Goal: Task Accomplishment & Management: Manage account settings

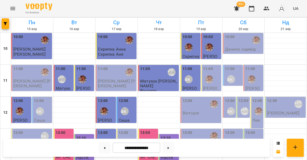
click at [215, 71] on div "11:00" at bounding box center [211, 75] width 17 height 19
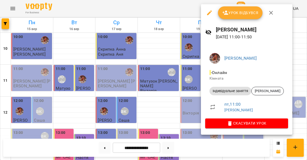
click at [168, 104] on div at bounding box center [153, 80] width 307 height 160
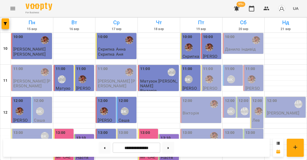
scroll to position [59, 0]
click at [192, 129] on div "13:00 Анастасія" at bounding box center [200, 142] width 41 height 26
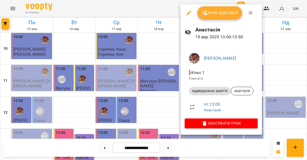
click at [212, 14] on span "Урок відбувся" at bounding box center [220, 13] width 36 height 6
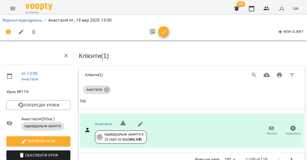
click at [163, 34] on icon "button" at bounding box center [163, 32] width 6 height 6
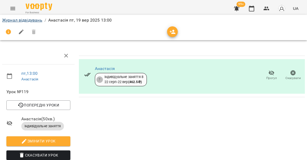
click at [30, 20] on link "Журнал відвідувань" at bounding box center [22, 20] width 40 height 5
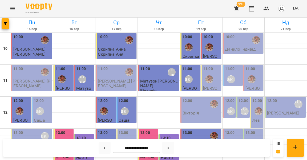
click at [240, 47] on p "Данило індивід" at bounding box center [240, 49] width 31 height 5
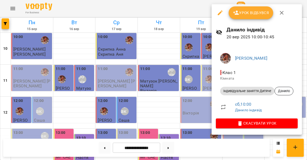
click at [243, 17] on button "Урок відбувся" at bounding box center [251, 12] width 45 height 13
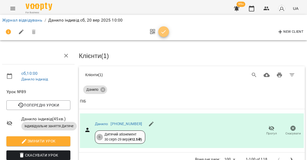
click at [161, 32] on icon "button" at bounding box center [163, 31] width 5 height 3
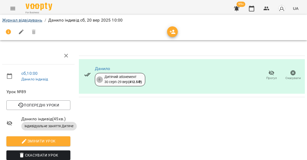
click at [35, 20] on link "Журнал відвідувань" at bounding box center [22, 20] width 40 height 5
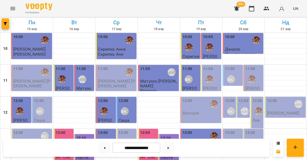
click at [233, 69] on label "11:00" at bounding box center [230, 69] width 10 height 6
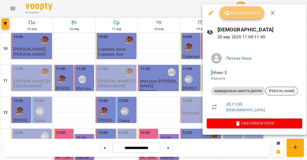
click at [236, 13] on span "Урок відбувся" at bounding box center [242, 13] width 36 height 6
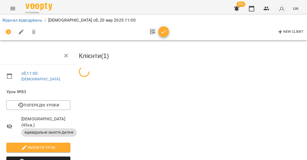
click at [164, 31] on icon "button" at bounding box center [163, 32] width 6 height 6
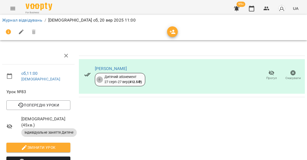
click at [30, 23] on div "Журнал відвідувань / Єва сб, 20 вер 2025 11:00" at bounding box center [153, 20] width 305 height 9
click at [35, 18] on link "Журнал відвідувань" at bounding box center [22, 20] width 40 height 5
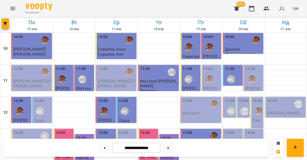
click at [258, 72] on div "11:00" at bounding box center [253, 75] width 17 height 19
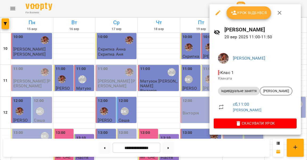
click at [192, 83] on div at bounding box center [153, 80] width 307 height 160
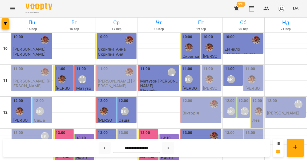
scroll to position [33, 0]
click at [255, 66] on div "11:00" at bounding box center [253, 75] width 17 height 19
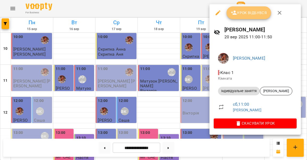
click at [244, 15] on span "Урок відбувся" at bounding box center [249, 13] width 36 height 6
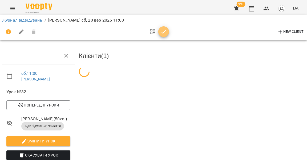
click at [164, 33] on span "button" at bounding box center [163, 32] width 11 height 6
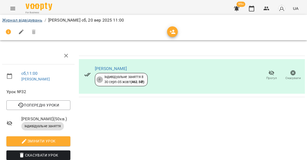
click at [32, 20] on link "Журнал відвідувань" at bounding box center [22, 20] width 40 height 5
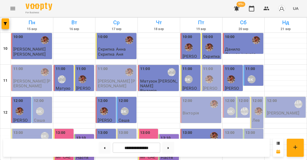
scroll to position [44, 0]
click at [228, 98] on label "12:00" at bounding box center [230, 101] width 10 height 6
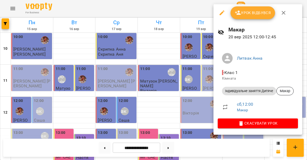
click at [246, 12] on span "Урок відбувся" at bounding box center [253, 13] width 36 height 6
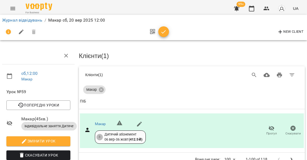
click at [165, 32] on span "button" at bounding box center [163, 32] width 11 height 6
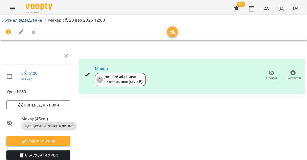
click at [39, 21] on link "Журнал відвідувань" at bounding box center [22, 20] width 40 height 5
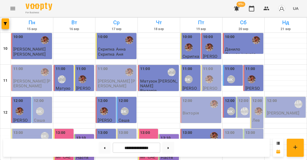
scroll to position [27, 0]
click at [243, 98] on label "12:00" at bounding box center [244, 101] width 10 height 6
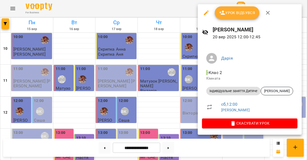
click at [232, 13] on span "Урок відбувся" at bounding box center [237, 13] width 36 height 6
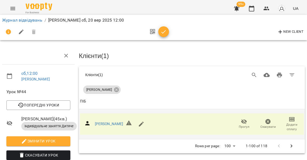
click at [291, 124] on span "Додати сплату" at bounding box center [292, 127] width 18 height 9
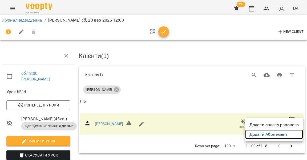
click at [266, 133] on link "Додати Абонемент" at bounding box center [274, 135] width 58 height 10
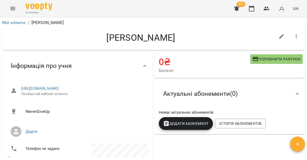
click at [205, 117] on div "Додати Абонемент" at bounding box center [186, 123] width 56 height 15
click at [196, 124] on span "Додати Абонемент" at bounding box center [186, 123] width 46 height 6
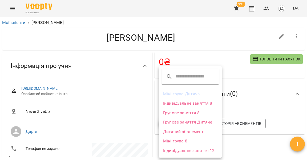
click at [188, 129] on li "Дитячий абонемент" at bounding box center [190, 132] width 63 height 10
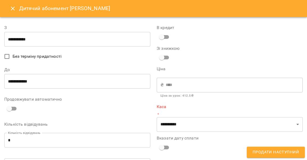
type input "**********"
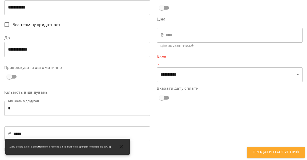
scroll to position [54, 0]
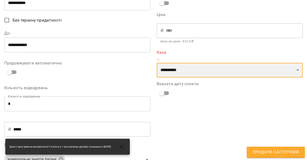
select select "****"
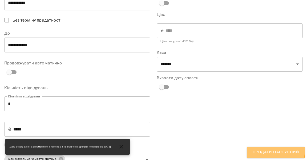
click at [255, 149] on span "Продати наступний" at bounding box center [276, 152] width 46 height 7
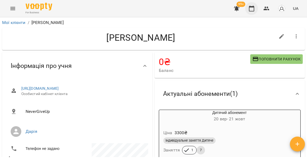
click at [252, 4] on button "button" at bounding box center [251, 8] width 13 height 13
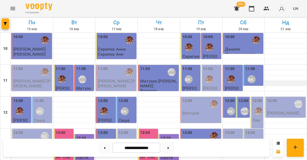
scroll to position [14, 0]
click at [274, 98] on label "12:00" at bounding box center [272, 101] width 10 height 6
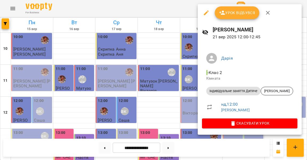
click at [245, 14] on span "Урок відбувся" at bounding box center [237, 13] width 36 height 6
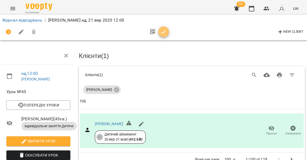
click at [163, 31] on icon "button" at bounding box center [163, 32] width 6 height 6
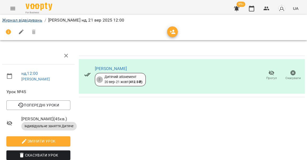
click at [32, 21] on link "Журнал відвідувань" at bounding box center [22, 20] width 40 height 5
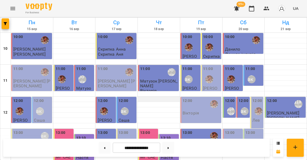
scroll to position [53, 0]
click at [258, 98] on label "12:00" at bounding box center [257, 101] width 10 height 6
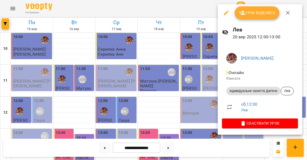
click at [251, 15] on span "Урок відбувся" at bounding box center [257, 13] width 36 height 6
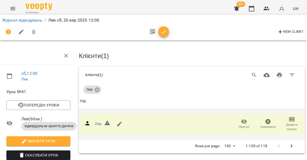
click at [289, 123] on span "Додати сплату" at bounding box center [292, 127] width 18 height 9
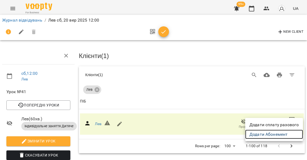
click at [265, 134] on link "Додати Абонемент" at bounding box center [274, 135] width 58 height 10
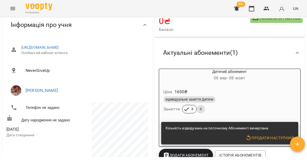
scroll to position [58, 0]
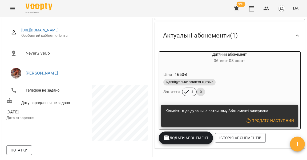
click at [259, 120] on span "Продати наступний" at bounding box center [269, 121] width 49 height 6
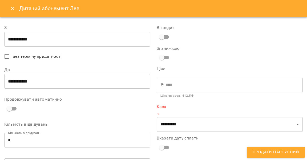
type input "**********"
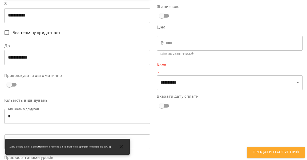
scroll to position [44, 0]
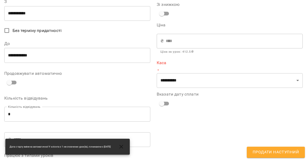
click at [92, 112] on input "*" at bounding box center [77, 114] width 146 height 15
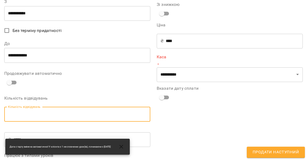
type input "*"
type input "****"
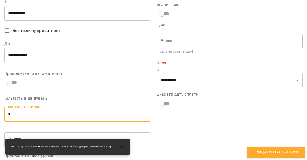
type input "*"
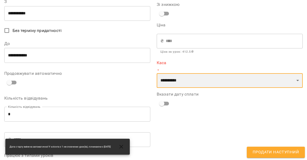
select select "****"
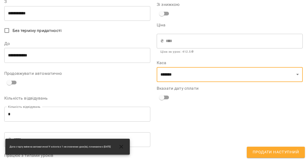
click at [265, 152] on span "Продати наступний" at bounding box center [276, 152] width 46 height 7
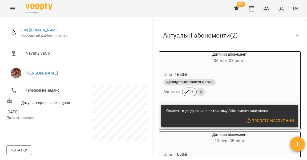
click at [223, 62] on span "06 вер - 08 жовт" at bounding box center [229, 60] width 31 height 5
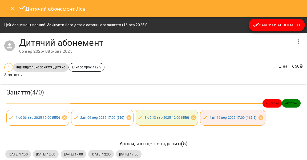
click at [284, 15] on div "Дитячий абонемент Лев" at bounding box center [153, 8] width 307 height 17
click at [284, 24] on span "Закрити Абонемент" at bounding box center [277, 25] width 48 height 6
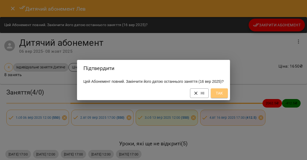
click at [224, 95] on span "Так" at bounding box center [219, 93] width 9 height 6
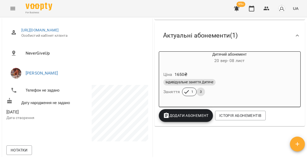
scroll to position [14, 0]
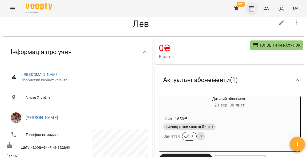
click at [255, 10] on icon "button" at bounding box center [251, 8] width 6 height 6
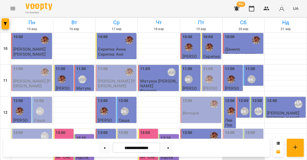
scroll to position [54, 0]
click at [237, 130] on div "13:00" at bounding box center [233, 139] width 17 height 19
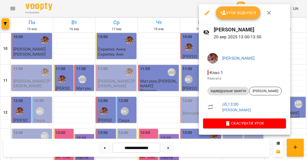
click at [238, 16] on span "Урок відбувся" at bounding box center [238, 13] width 36 height 6
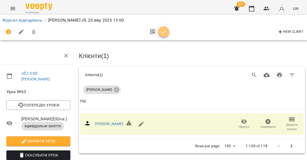
click at [165, 31] on span "button" at bounding box center [163, 32] width 11 height 6
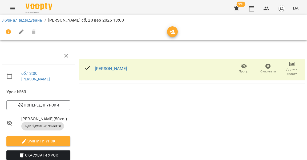
click at [293, 74] on span "Додати сплату" at bounding box center [292, 71] width 18 height 9
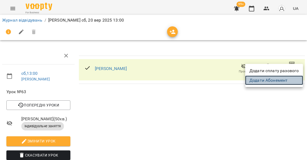
click at [267, 79] on link "Додати Абонемент" at bounding box center [274, 81] width 58 height 10
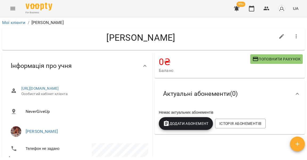
scroll to position [23, 0]
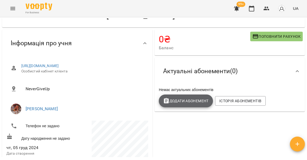
click at [195, 101] on span "Додати Абонемент" at bounding box center [186, 101] width 46 height 6
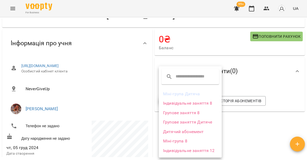
click at [198, 45] on div at bounding box center [153, 80] width 307 height 160
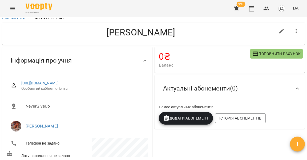
scroll to position [20, 0]
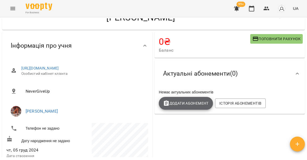
click at [193, 103] on span "Додати Абонемент" at bounding box center [186, 103] width 46 height 6
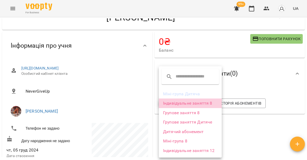
click at [185, 104] on li "Індивідуальне заняття 8" at bounding box center [190, 104] width 63 height 10
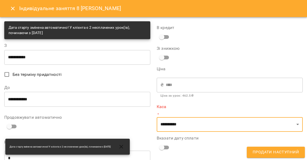
click at [112, 99] on input "**********" at bounding box center [77, 99] width 146 height 15
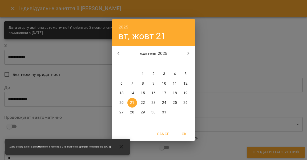
click at [163, 91] on p "17" at bounding box center [164, 93] width 4 height 5
type input "**********"
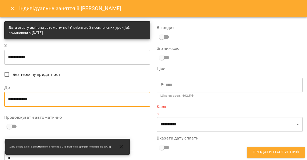
click at [176, 114] on p "*" at bounding box center [230, 114] width 146 height 5
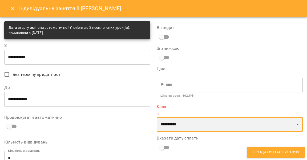
select select "****"
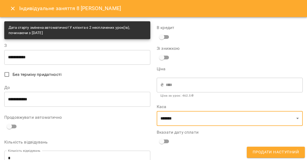
click at [252, 150] on button "Продати наступний" at bounding box center [276, 152] width 58 height 11
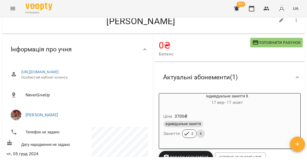
scroll to position [16, 0]
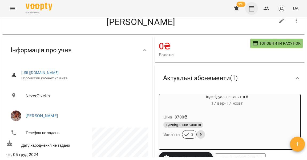
click at [256, 12] on button "button" at bounding box center [251, 8] width 13 height 13
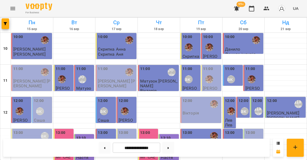
scroll to position [85, 0]
click at [261, 130] on div "13:00 Литвак Анна" at bounding box center [253, 139] width 17 height 19
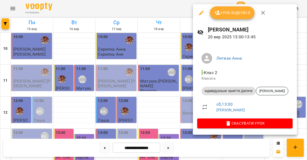
click at [180, 82] on div at bounding box center [153, 80] width 307 height 160
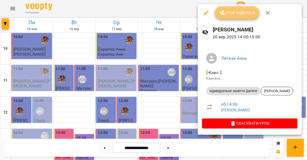
click at [237, 15] on span "Урок відбувся" at bounding box center [237, 13] width 36 height 6
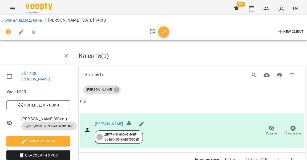
click at [163, 33] on icon "button" at bounding box center [163, 32] width 6 height 6
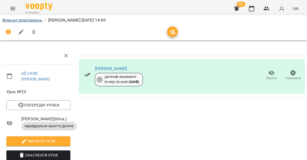
click at [32, 20] on link "Журнал відвідувань" at bounding box center [22, 20] width 40 height 5
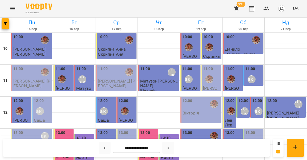
scroll to position [45, 0]
click at [276, 91] on div at bounding box center [286, 93] width 42 height 5
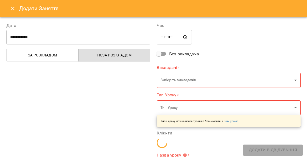
type input "**********"
click at [171, 39] on input "*****" at bounding box center [174, 37] width 35 height 15
type input "*****"
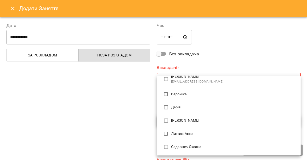
scroll to position [33, 0]
click at [177, 131] on span "Литвак Анна" at bounding box center [233, 133] width 125 height 5
type input "**********"
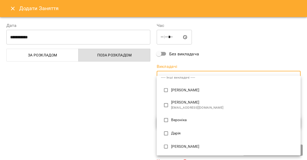
click at [139, 110] on div at bounding box center [153, 80] width 307 height 160
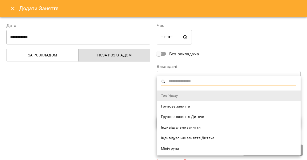
click at [180, 136] on span "Індивідуальне заняття Дитяче" at bounding box center [228, 138] width 135 height 5
type input "**********"
type input "**"
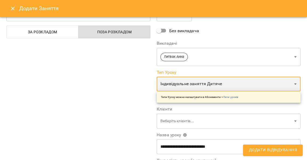
scroll to position [26, 0]
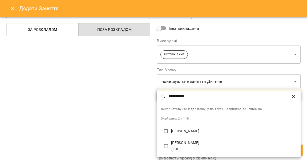
type input "**********"
drag, startPoint x: 173, startPoint y: 117, endPoint x: 179, endPoint y: 129, distance: 13.3
click at [179, 112] on span "Використовуйте # для пошуку по тегах, наприклад #Англійська" at bounding box center [228, 109] width 135 height 5
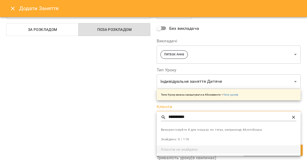
click at [131, 119] on div at bounding box center [153, 80] width 307 height 160
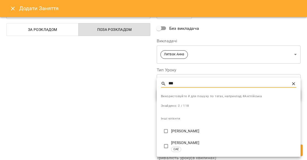
type input "***"
type input "**********"
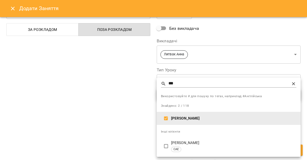
click at [143, 129] on div at bounding box center [153, 80] width 307 height 160
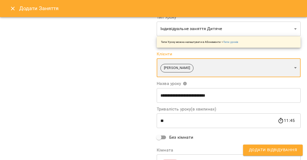
scroll to position [65, 0]
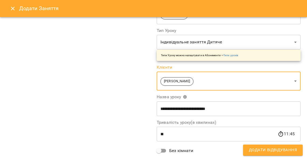
click at [268, 152] on span "Додати Відвідування" at bounding box center [273, 150] width 48 height 7
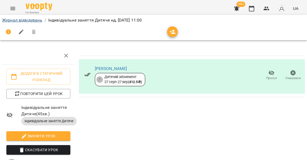
click at [33, 19] on link "Журнал відвідувань" at bounding box center [22, 20] width 40 height 5
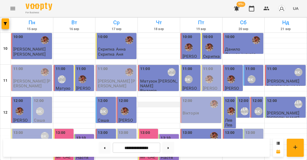
scroll to position [15, 0]
click at [105, 148] on button at bounding box center [105, 148] width 12 height 12
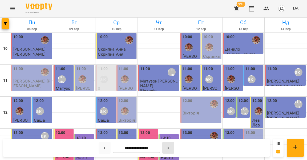
click at [167, 151] on button at bounding box center [168, 148] width 12 height 12
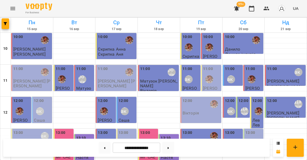
scroll to position [0, 0]
click at [104, 149] on button at bounding box center [105, 148] width 12 height 12
type input "**********"
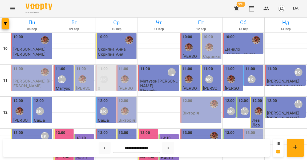
scroll to position [13, 0]
click at [12, 11] on icon "Menu" at bounding box center [13, 8] width 6 height 6
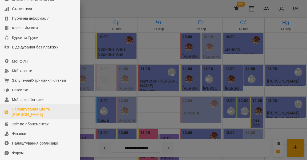
scroll to position [81, 0]
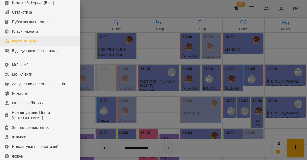
click at [35, 44] on div "Курси та Групи" at bounding box center [25, 40] width 26 height 5
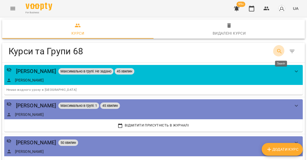
click at [280, 53] on icon "Search" at bounding box center [279, 51] width 6 height 6
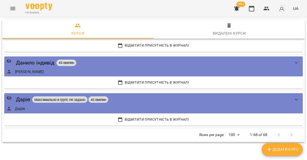
scroll to position [82, 0]
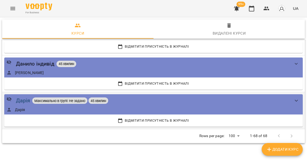
type input "**"
click at [23, 100] on div "Дарія" at bounding box center [23, 100] width 14 height 8
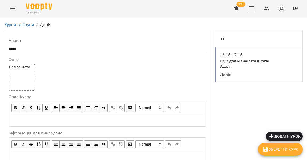
click at [284, 138] on span "Додати урок" at bounding box center [284, 136] width 33 height 6
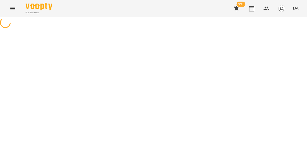
select select "**********"
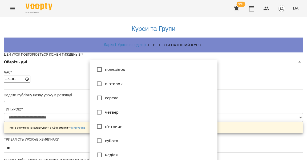
click at [108, 148] on li "неділя" at bounding box center [154, 155] width 128 height 14
type input "*"
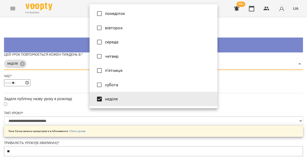
click at [62, 123] on div at bounding box center [153, 80] width 307 height 160
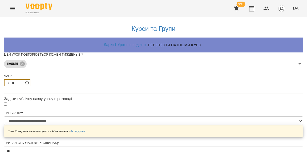
click at [30, 86] on input "*****" at bounding box center [17, 82] width 26 height 7
type input "*****"
click at [128, 86] on div "*****" at bounding box center [153, 82] width 299 height 7
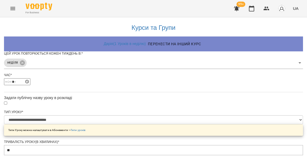
scroll to position [206, 0]
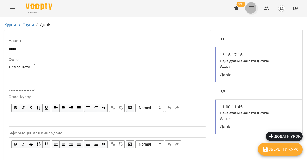
click at [254, 10] on icon "button" at bounding box center [251, 8] width 6 height 6
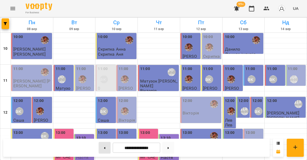
click at [104, 148] on button at bounding box center [105, 148] width 12 height 12
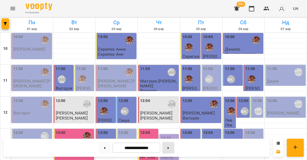
scroll to position [0, 0]
click at [173, 146] on button at bounding box center [168, 148] width 12 height 12
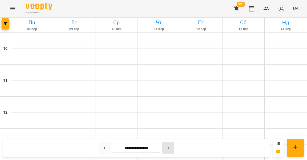
type input "**********"
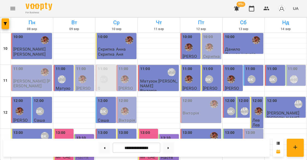
click at [295, 69] on label "11:00" at bounding box center [293, 69] width 10 height 6
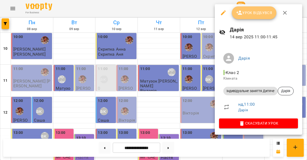
click at [257, 12] on span "Урок відбувся" at bounding box center [254, 13] width 36 height 6
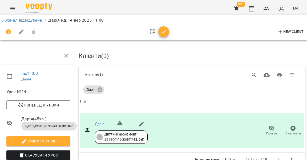
click at [161, 31] on icon "button" at bounding box center [163, 32] width 6 height 6
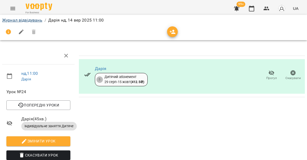
click at [31, 19] on link "Журнал відвідувань" at bounding box center [22, 20] width 40 height 5
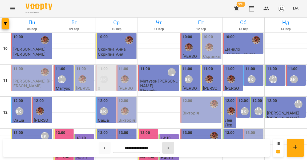
click at [174, 151] on button at bounding box center [168, 148] width 12 height 12
type input "**********"
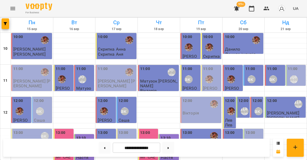
click at [299, 67] on div "11:00 Дарія" at bounding box center [296, 75] width 17 height 19
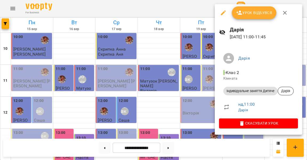
click at [255, 13] on span "Урок відбувся" at bounding box center [254, 13] width 36 height 6
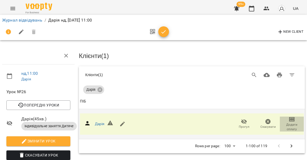
click at [296, 126] on span "Додати сплату" at bounding box center [292, 127] width 18 height 9
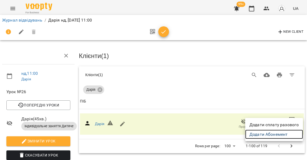
click at [267, 136] on link "Додати Абонемент" at bounding box center [274, 135] width 58 height 10
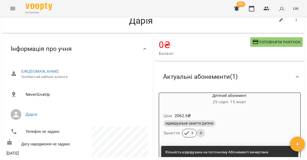
scroll to position [41, 0]
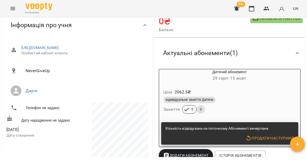
click at [257, 138] on span "Продати наступний" at bounding box center [269, 138] width 49 height 6
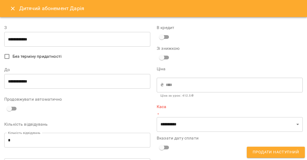
type input "**********"
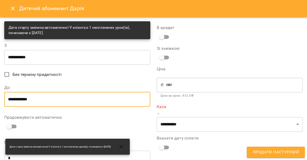
click at [72, 97] on input "**********" at bounding box center [77, 99] width 146 height 15
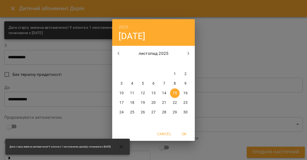
click at [119, 54] on icon "button" at bounding box center [118, 53] width 6 height 6
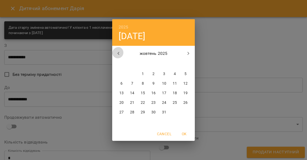
click at [116, 57] on button "button" at bounding box center [118, 53] width 13 height 13
click at [190, 51] on icon "button" at bounding box center [188, 53] width 6 height 6
click at [186, 73] on p "5" at bounding box center [185, 73] width 2 height 5
type input "**********"
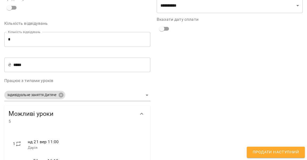
scroll to position [121, 0]
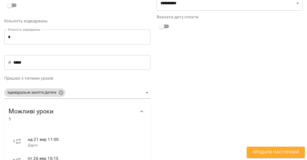
click at [117, 35] on input "*" at bounding box center [77, 37] width 146 height 15
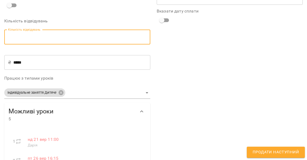
type input "*"
type input "****"
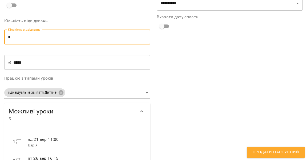
type input "*"
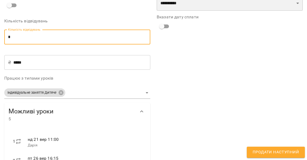
scroll to position [116, 0]
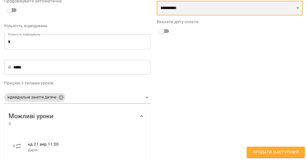
select select "****"
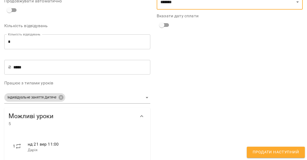
click at [260, 150] on span "Продати наступний" at bounding box center [276, 152] width 46 height 7
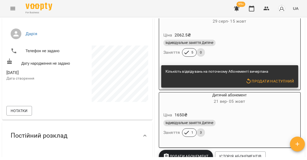
scroll to position [104, 0]
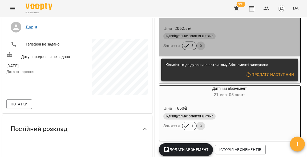
click at [233, 36] on div "Індивідуальне заняття Дитяче" at bounding box center [229, 36] width 132 height 6
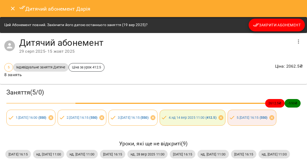
click at [282, 28] on span "Закрити Абонемент" at bounding box center [277, 25] width 48 height 6
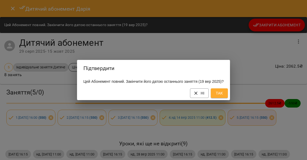
click at [220, 95] on span "Так" at bounding box center [219, 93] width 9 height 6
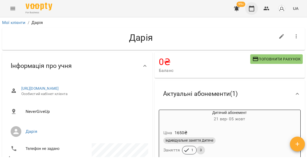
scroll to position [0, 0]
click at [255, 11] on button "button" at bounding box center [251, 8] width 13 height 13
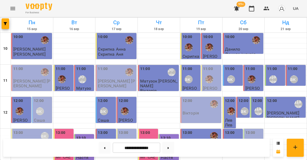
scroll to position [58, 0]
click at [251, 130] on label "13:00" at bounding box center [250, 133] width 10 height 6
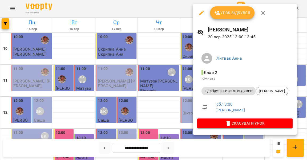
click at [187, 88] on div at bounding box center [153, 80] width 307 height 160
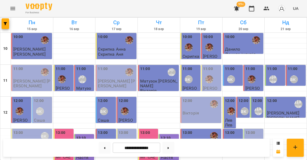
scroll to position [0, 0]
click at [293, 68] on label "11:00" at bounding box center [293, 69] width 10 height 6
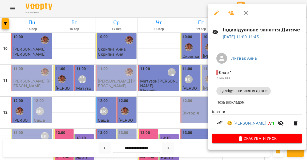
click at [191, 82] on div at bounding box center [153, 80] width 307 height 160
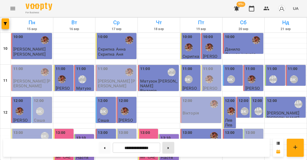
click at [174, 148] on button at bounding box center [168, 148] width 12 height 12
type input "**********"
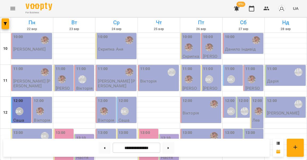
click at [28, 79] on p "[PERSON_NAME] [PERSON_NAME]" at bounding box center [32, 83] width 38 height 9
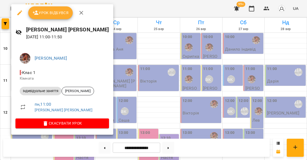
click at [52, 15] on span "Урок відбувся" at bounding box center [51, 13] width 36 height 6
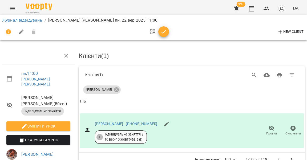
click at [163, 29] on icon "button" at bounding box center [163, 32] width 6 height 6
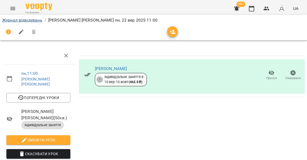
click at [29, 21] on link "Журнал відвідувань" at bounding box center [22, 20] width 40 height 5
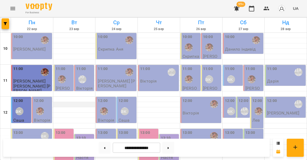
scroll to position [209, 0]
click at [15, 7] on button "Menu" at bounding box center [12, 8] width 13 height 13
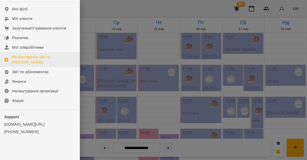
scroll to position [139, 0]
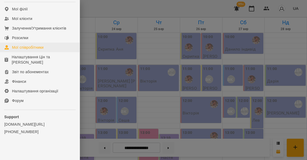
click at [42, 47] on div "Мої співробітники" at bounding box center [28, 47] width 32 height 5
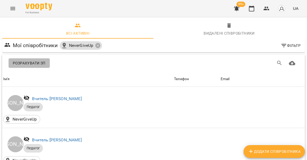
click at [36, 60] on span "Розрахувати ЗП" at bounding box center [29, 63] width 33 height 6
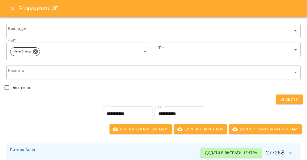
scroll to position [2, 0]
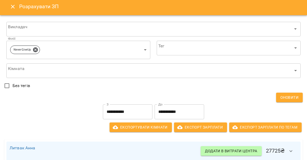
click at [128, 113] on input "**********" at bounding box center [128, 111] width 50 height 15
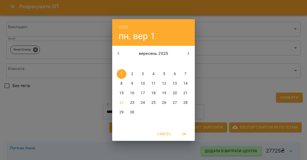
click at [120, 55] on button "button" at bounding box center [118, 53] width 13 height 13
click at [188, 50] on button "button" at bounding box center [188, 53] width 13 height 13
click at [123, 93] on p "15" at bounding box center [121, 93] width 4 height 5
type input "**********"
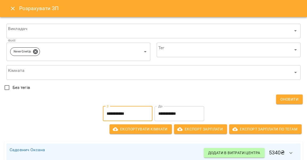
click at [176, 111] on input "**********" at bounding box center [180, 113] width 50 height 15
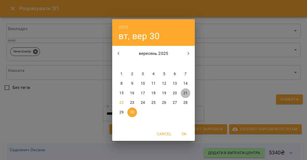
click at [187, 93] on p "21" at bounding box center [185, 93] width 4 height 5
type input "**********"
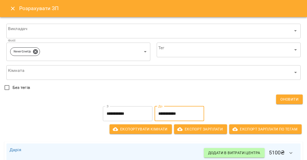
scroll to position [4, 0]
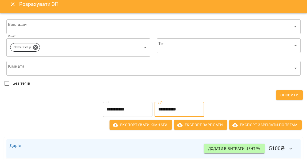
click at [13, 4] on icon "Close" at bounding box center [13, 4] width 4 height 4
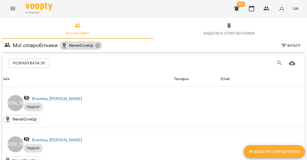
scroll to position [219, 0]
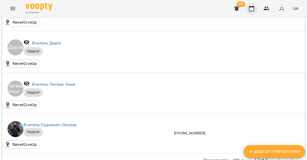
click at [254, 10] on icon "button" at bounding box center [251, 9] width 5 height 6
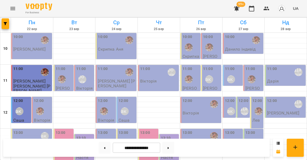
click at [17, 9] on button "Menu" at bounding box center [12, 8] width 13 height 13
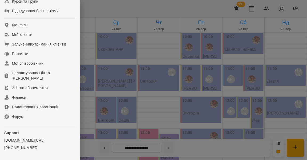
scroll to position [131, 0]
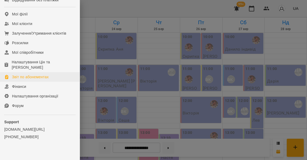
click at [41, 79] on div "Звіт по абонементах" at bounding box center [30, 76] width 37 height 5
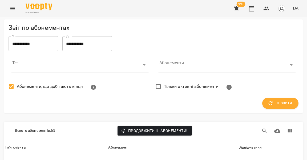
scroll to position [2174, 0]
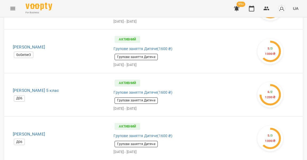
click at [14, 11] on icon "Menu" at bounding box center [13, 8] width 6 height 6
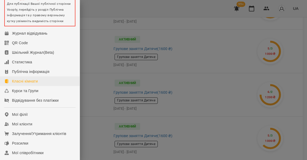
scroll to position [74, 0]
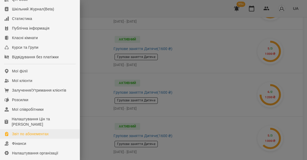
click at [38, 135] on div "Звіт по абонементах" at bounding box center [30, 133] width 37 height 5
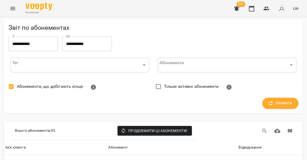
scroll to position [248, 0]
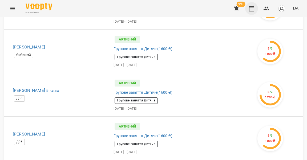
click at [253, 11] on button "button" at bounding box center [251, 8] width 13 height 13
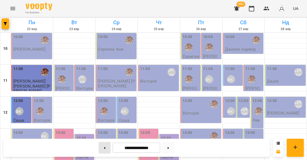
scroll to position [248, 0]
click at [104, 147] on icon at bounding box center [104, 148] width 1 height 2
type input "**********"
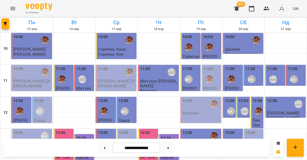
scroll to position [162, 0]
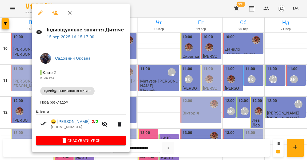
click at [18, 85] on div at bounding box center [153, 80] width 307 height 160
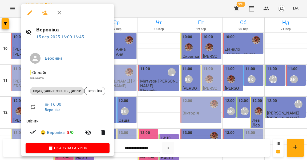
click at [16, 74] on div at bounding box center [153, 80] width 307 height 160
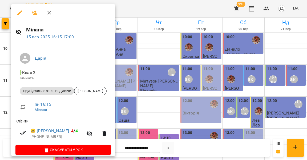
click at [10, 82] on div at bounding box center [153, 80] width 307 height 160
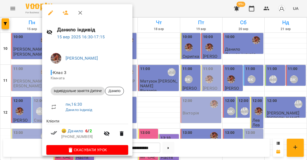
click at [25, 89] on div at bounding box center [153, 80] width 307 height 160
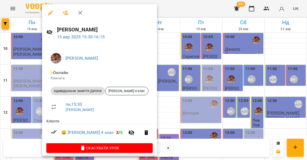
click at [28, 80] on div at bounding box center [153, 80] width 307 height 160
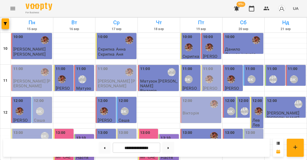
scroll to position [157, 0]
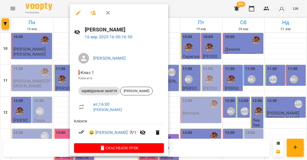
click at [58, 76] on div at bounding box center [153, 80] width 307 height 160
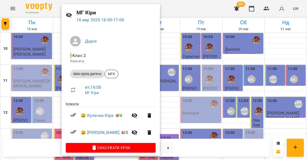
scroll to position [17, 0]
click at [47, 93] on div at bounding box center [153, 80] width 307 height 160
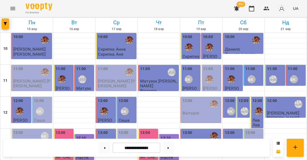
scroll to position [121, 0]
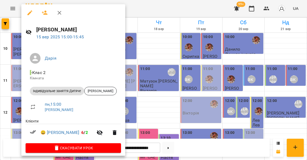
click at [17, 89] on div at bounding box center [153, 80] width 307 height 160
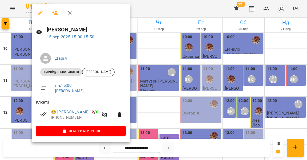
click at [18, 88] on div at bounding box center [153, 80] width 307 height 160
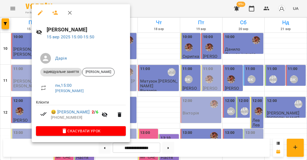
click at [30, 91] on div at bounding box center [153, 80] width 307 height 160
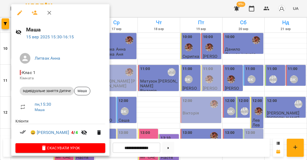
click at [151, 28] on div at bounding box center [153, 80] width 307 height 160
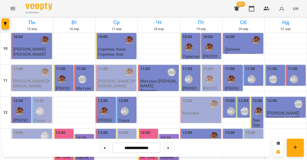
scroll to position [228, 0]
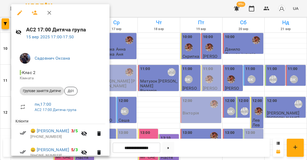
click at [5, 78] on div at bounding box center [153, 80] width 307 height 160
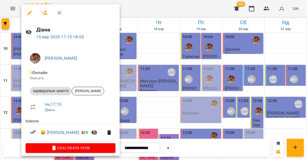
click at [13, 75] on div at bounding box center [153, 80] width 307 height 160
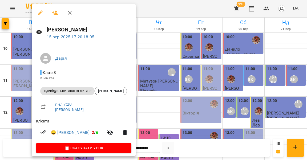
click at [20, 68] on div at bounding box center [153, 80] width 307 height 160
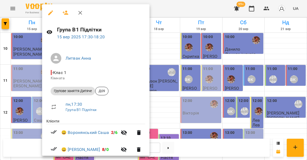
click at [34, 69] on div at bounding box center [153, 80] width 307 height 160
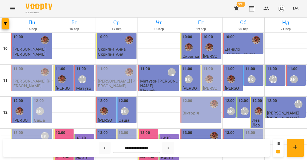
scroll to position [243, 0]
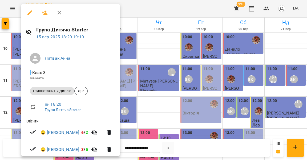
click at [18, 62] on div at bounding box center [153, 80] width 307 height 160
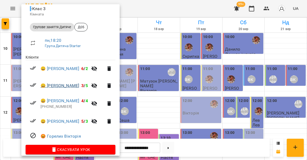
scroll to position [64, 0]
click at [17, 86] on div at bounding box center [153, 80] width 307 height 160
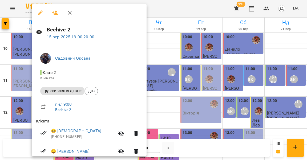
click at [27, 95] on div at bounding box center [153, 80] width 307 height 160
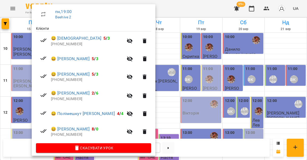
scroll to position [92, 0]
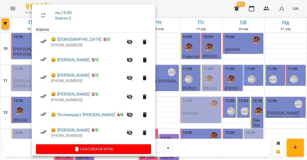
click at [20, 88] on div at bounding box center [153, 80] width 307 height 160
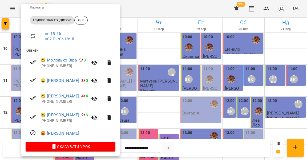
scroll to position [70, 0]
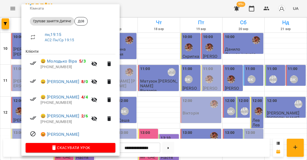
click at [15, 98] on div at bounding box center [153, 80] width 307 height 160
